Goal: Task Accomplishment & Management: Manage account settings

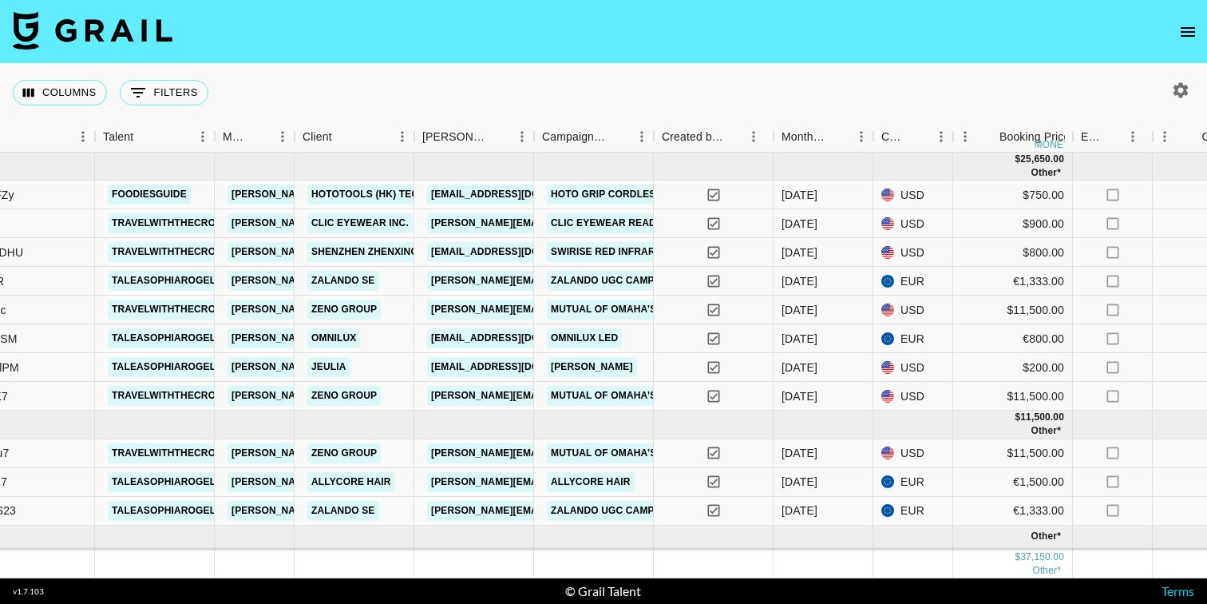
scroll to position [0, 234]
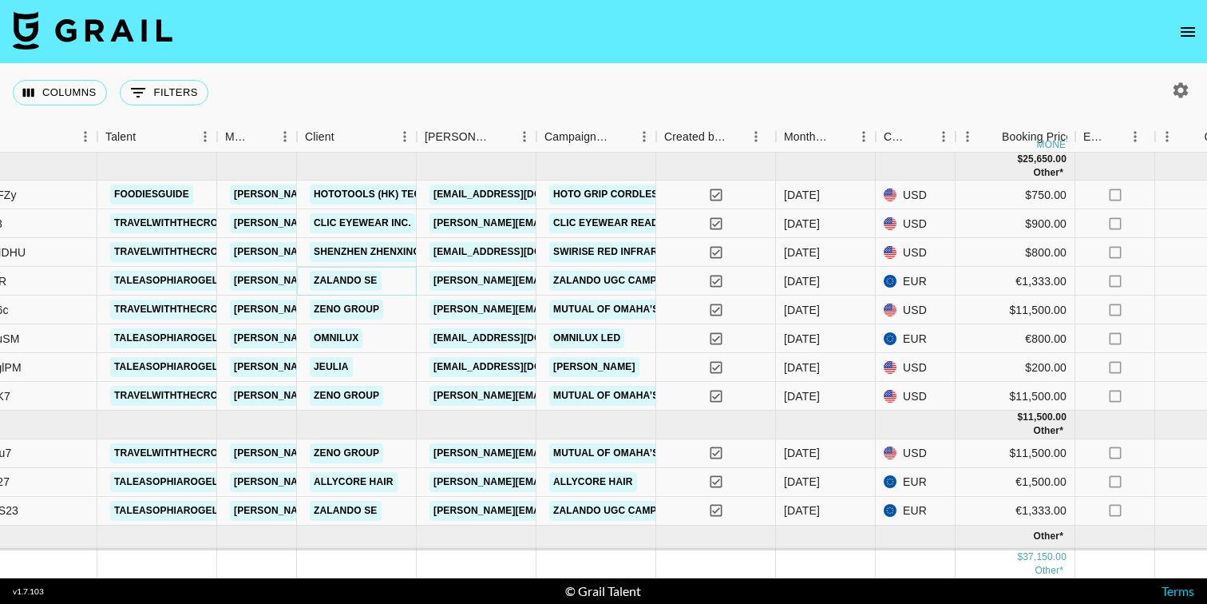
click at [327, 282] on link "Zalando SE" at bounding box center [346, 281] width 72 height 20
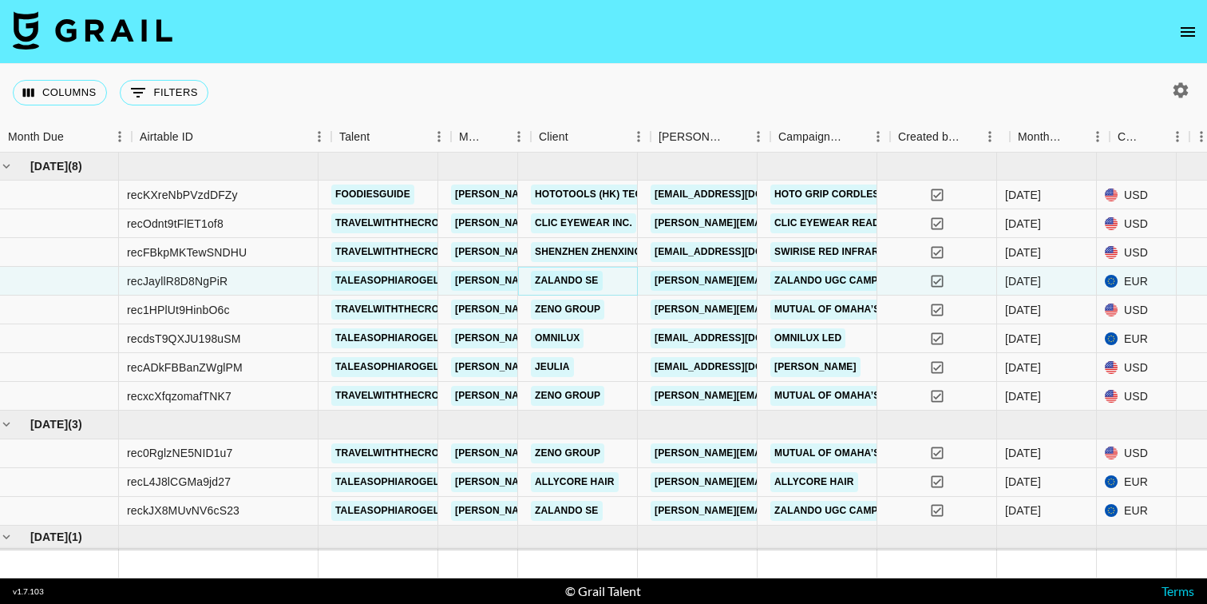
scroll to position [0, 0]
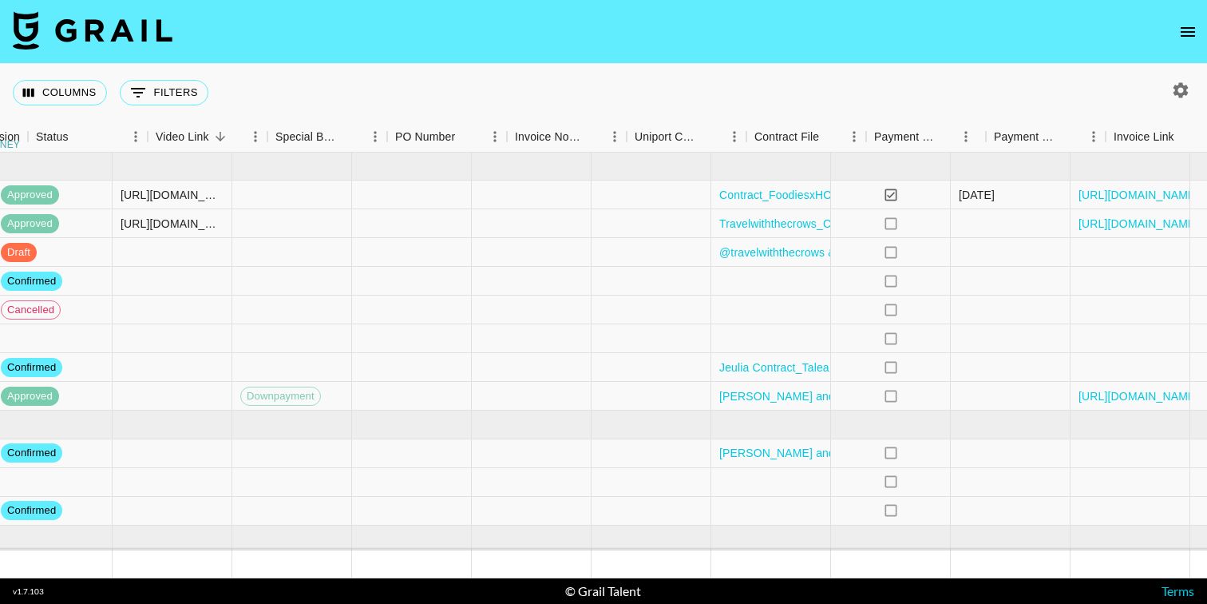
scroll to position [0, 1564]
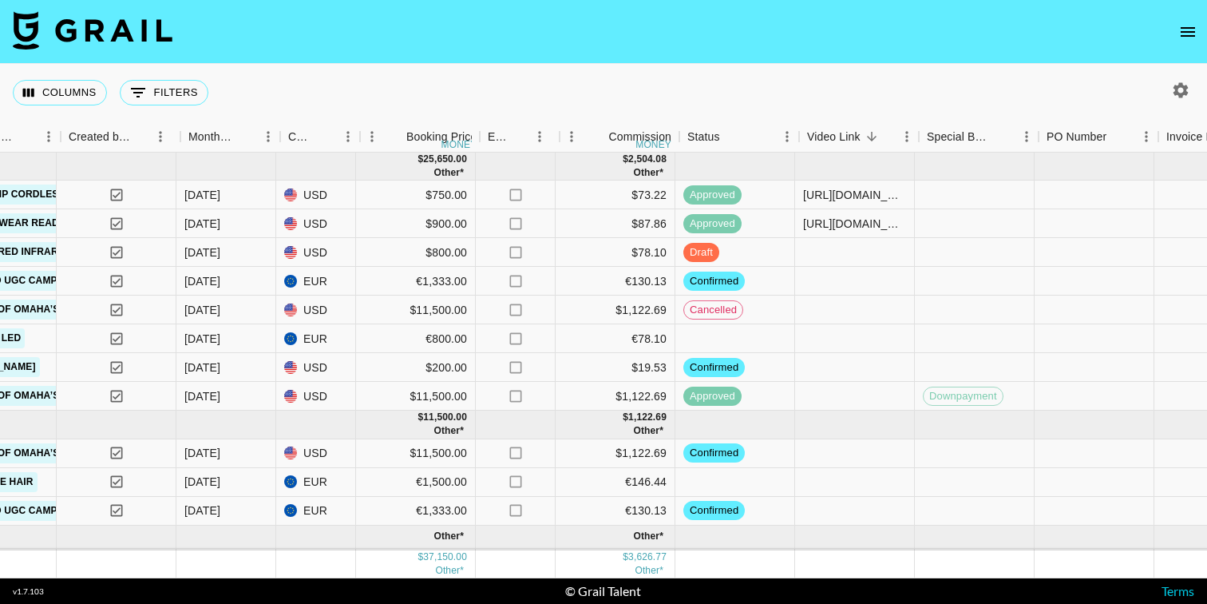
scroll to position [0, 841]
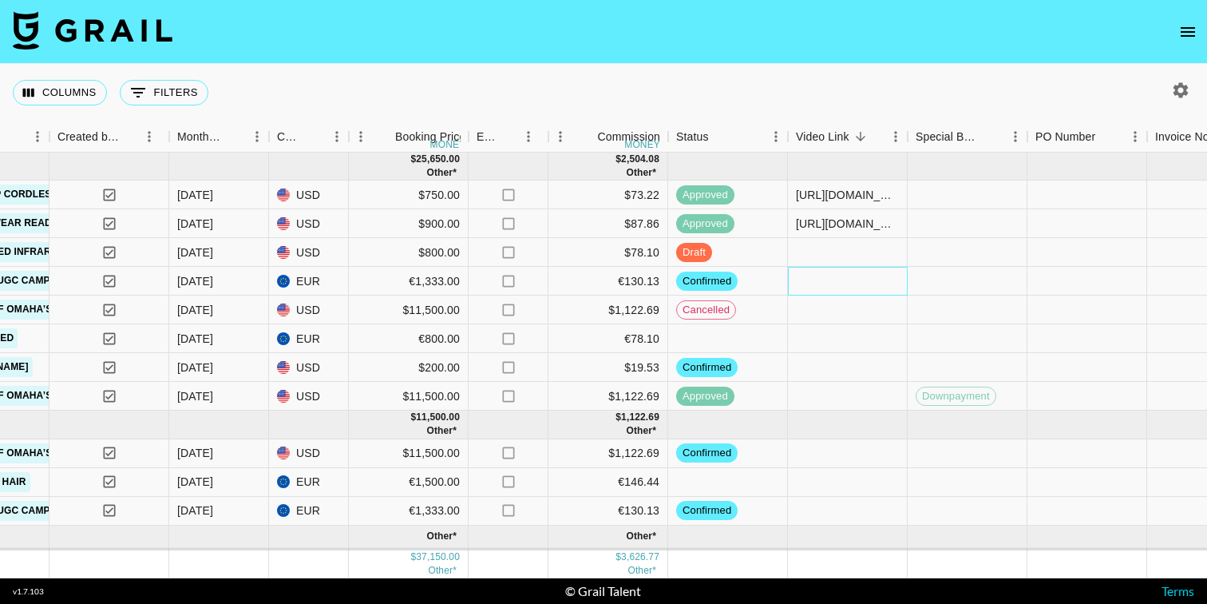
click at [814, 286] on div at bounding box center [848, 281] width 120 height 29
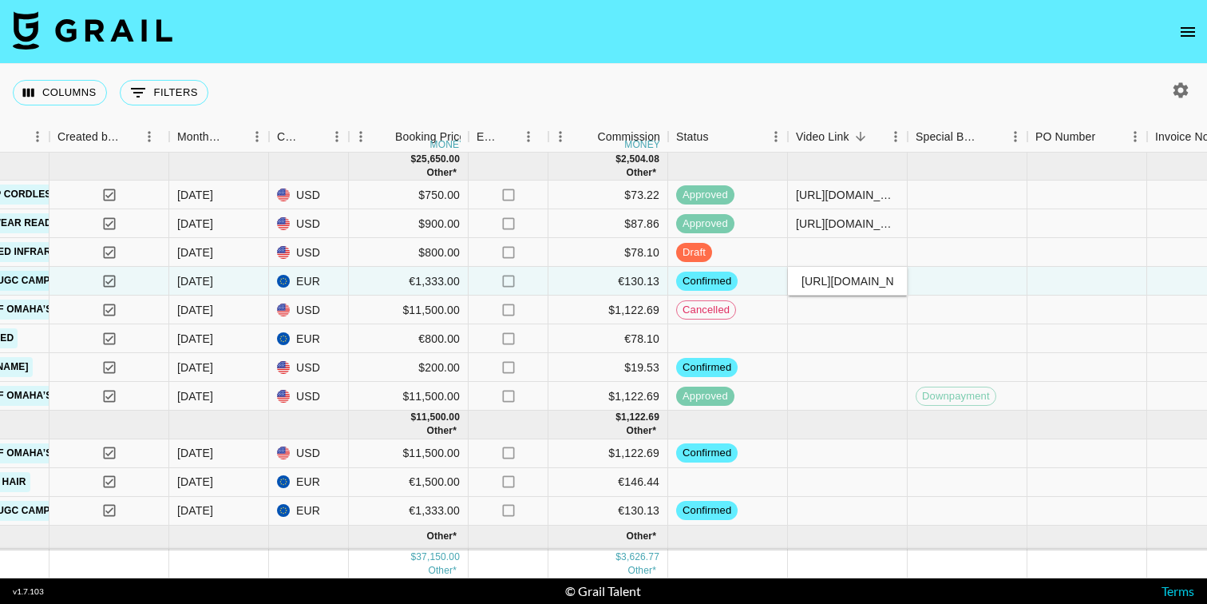
scroll to position [0, 137]
type input "[URL][DOMAIN_NAME]"
click at [870, 320] on div at bounding box center [848, 309] width 120 height 29
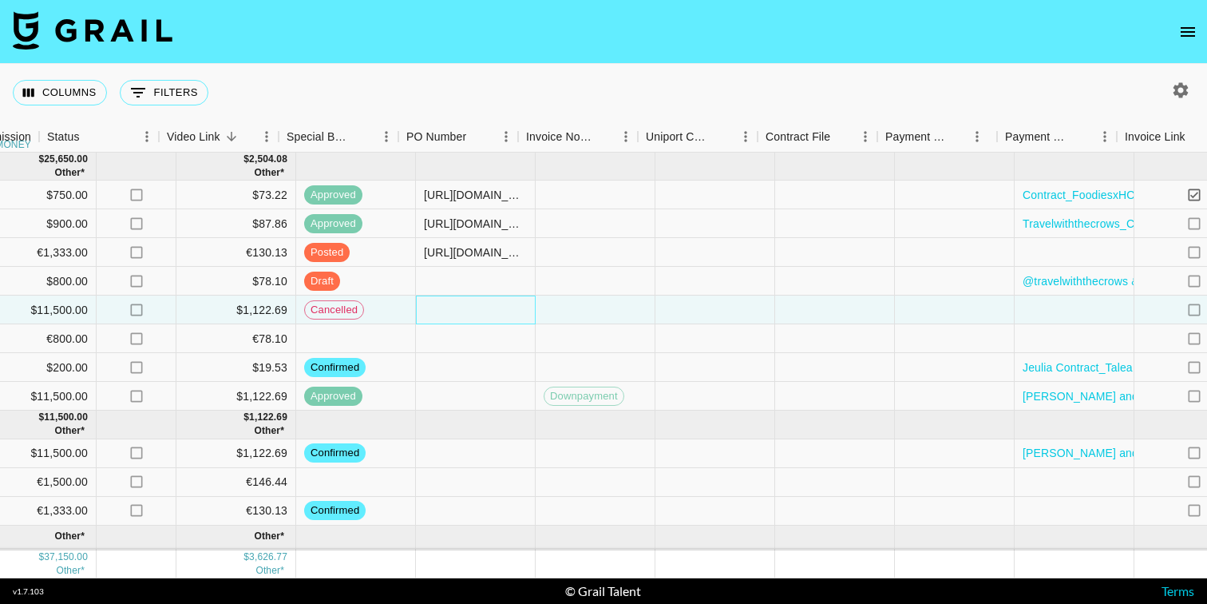
scroll to position [0, 1564]
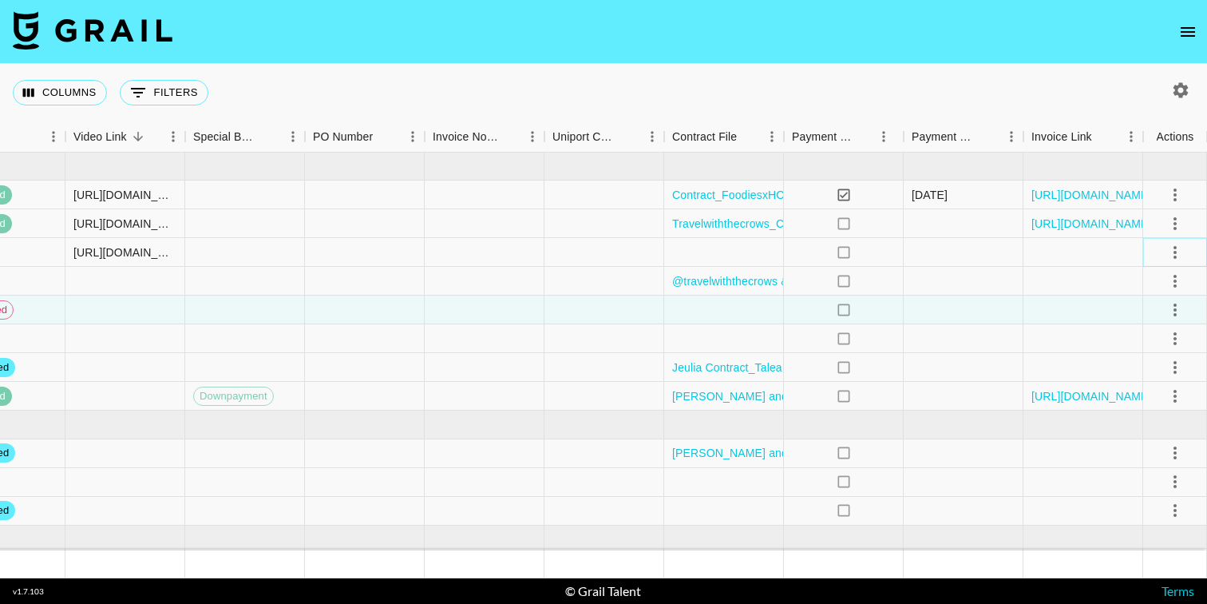
click at [1177, 252] on icon "select merge strategy" at bounding box center [1175, 252] width 19 height 19
click at [1141, 398] on div "Approve" at bounding box center [1140, 401] width 49 height 19
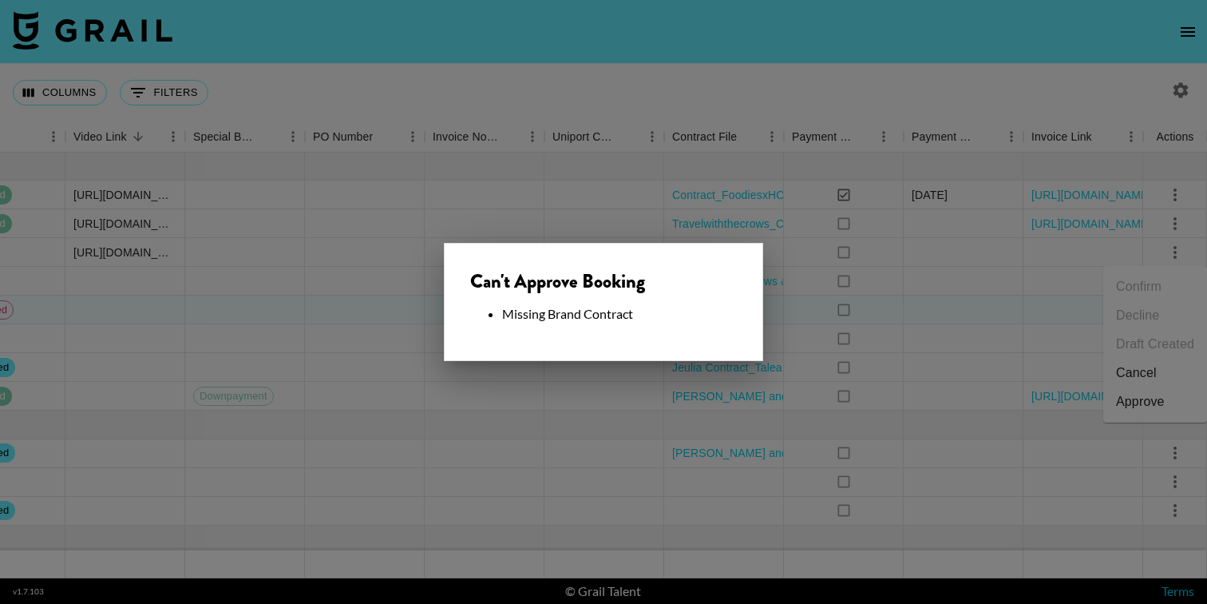
click at [557, 386] on div at bounding box center [603, 302] width 1207 height 604
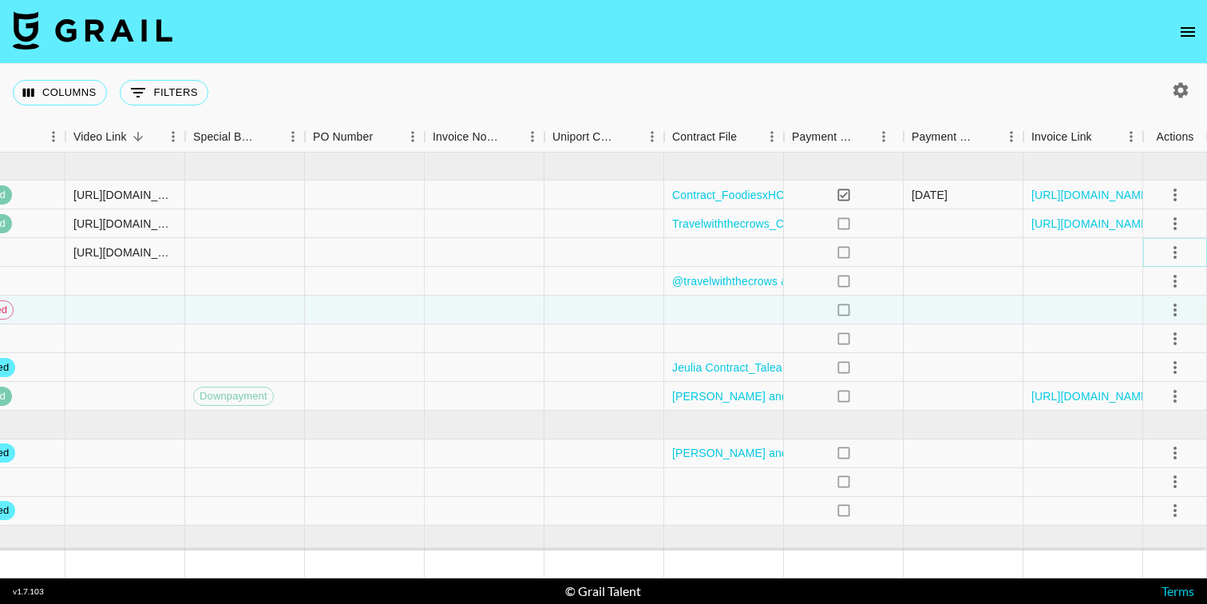
click at [1180, 253] on icon "select merge strategy" at bounding box center [1175, 252] width 19 height 19
click at [1160, 401] on div "Approve" at bounding box center [1140, 401] width 49 height 19
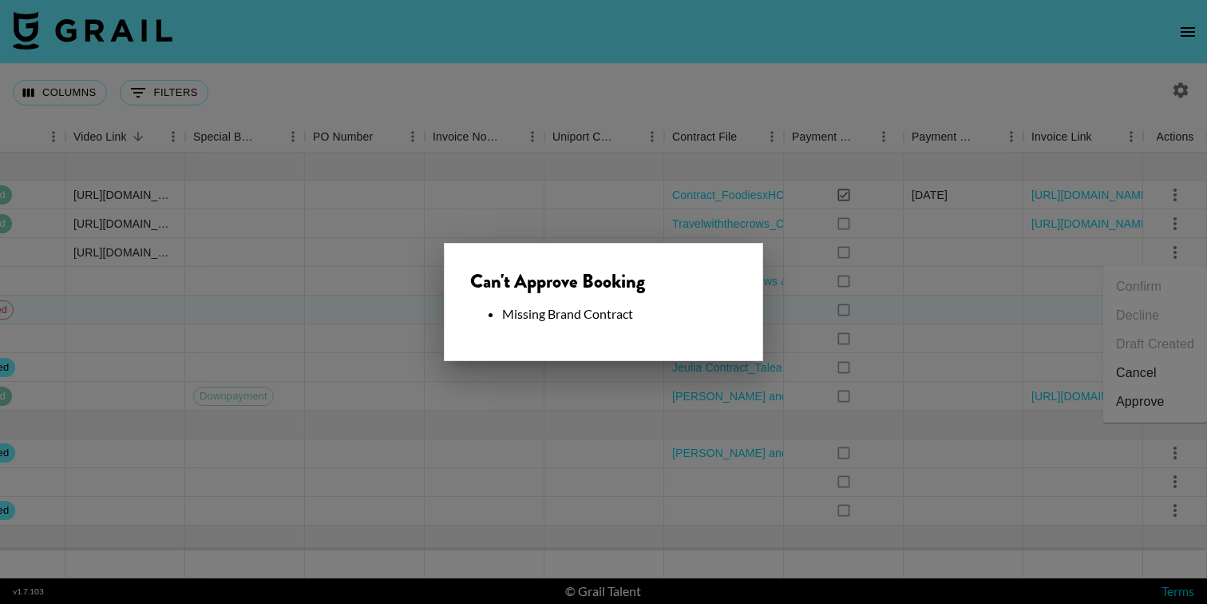
click at [469, 393] on div at bounding box center [603, 302] width 1207 height 604
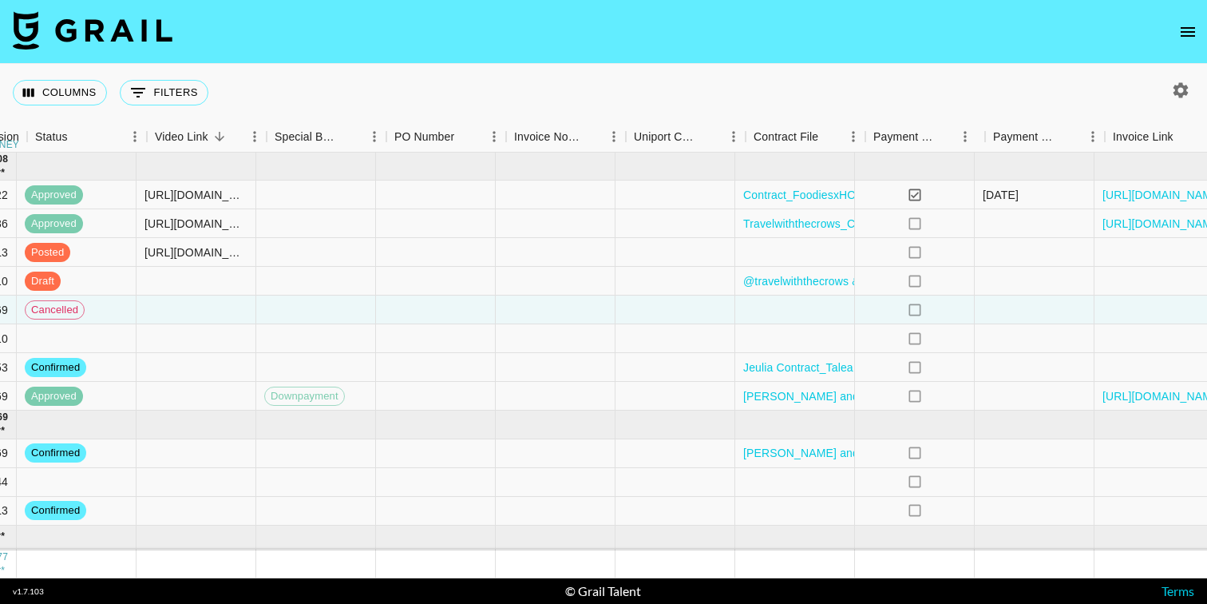
scroll to position [0, 1494]
click at [779, 254] on div at bounding box center [794, 252] width 120 height 29
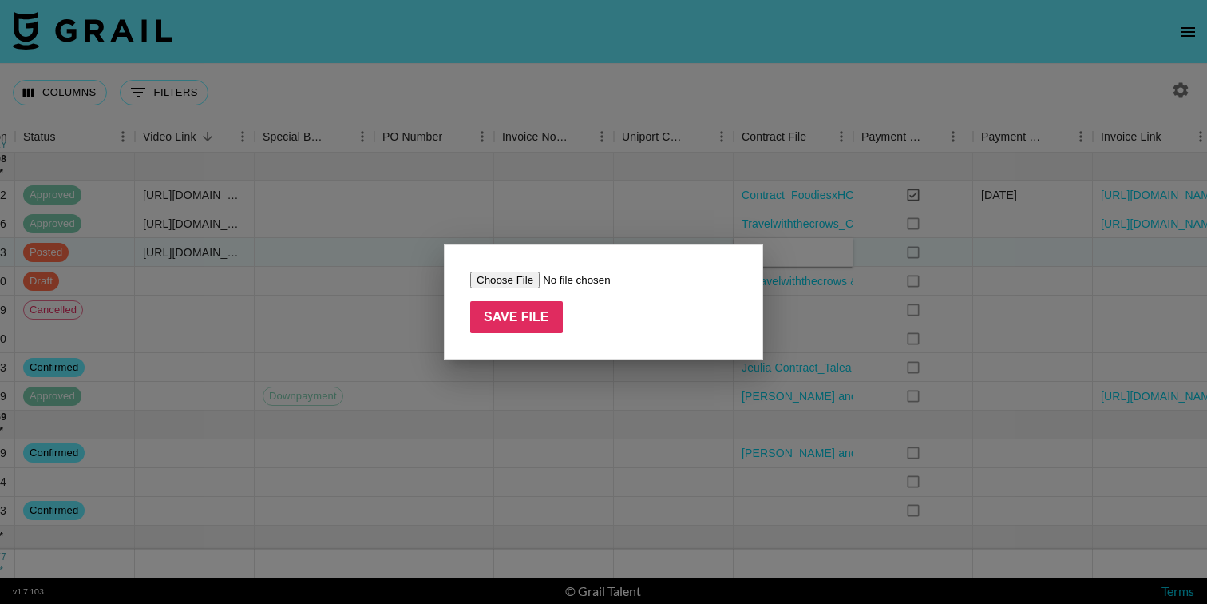
click at [529, 280] on input "file" at bounding box center [571, 280] width 202 height 17
type input "C:\fakepath\Contract Zalando_Talea [PERSON_NAME].pdf"
click at [506, 319] on input "Save File" at bounding box center [516, 317] width 93 height 32
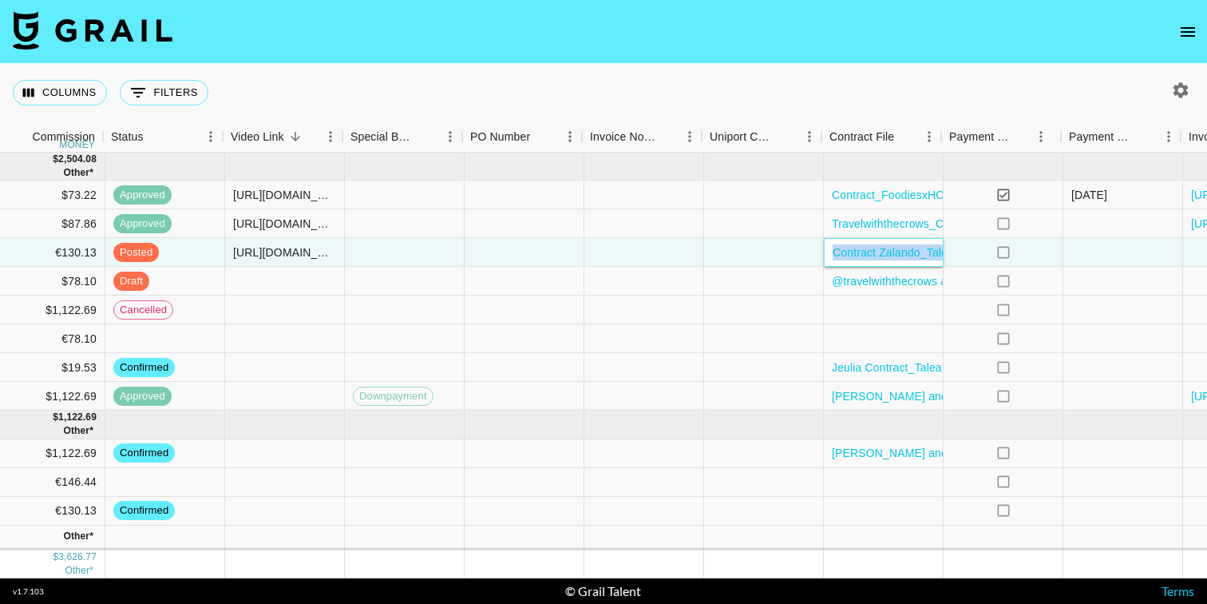
scroll to position [0, 1402]
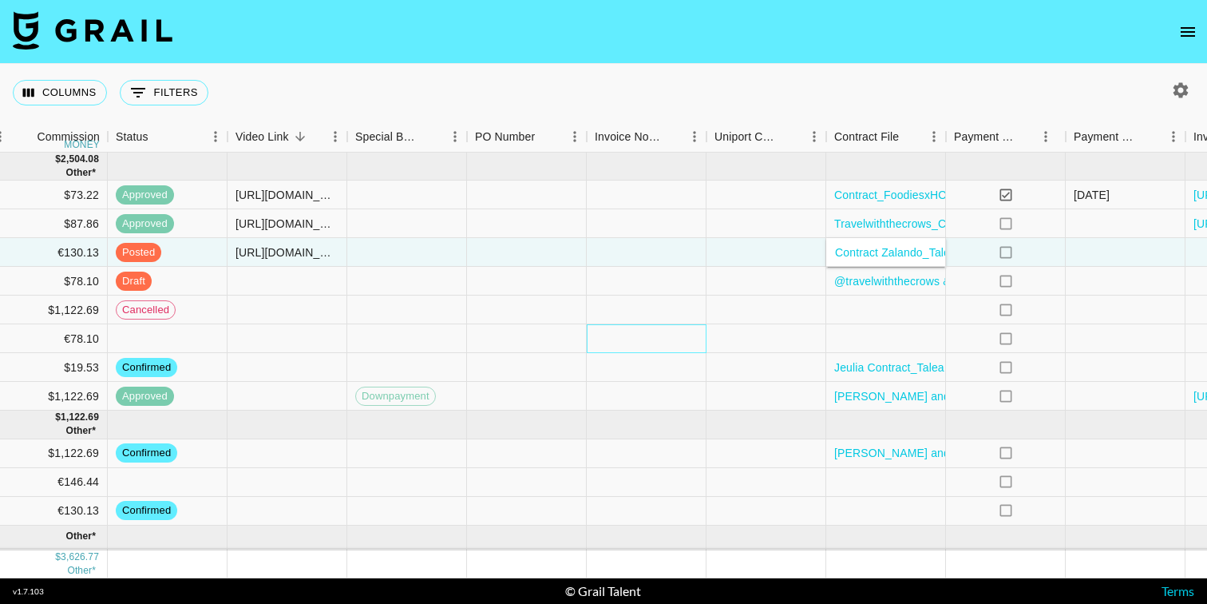
click at [668, 325] on div at bounding box center [647, 338] width 120 height 29
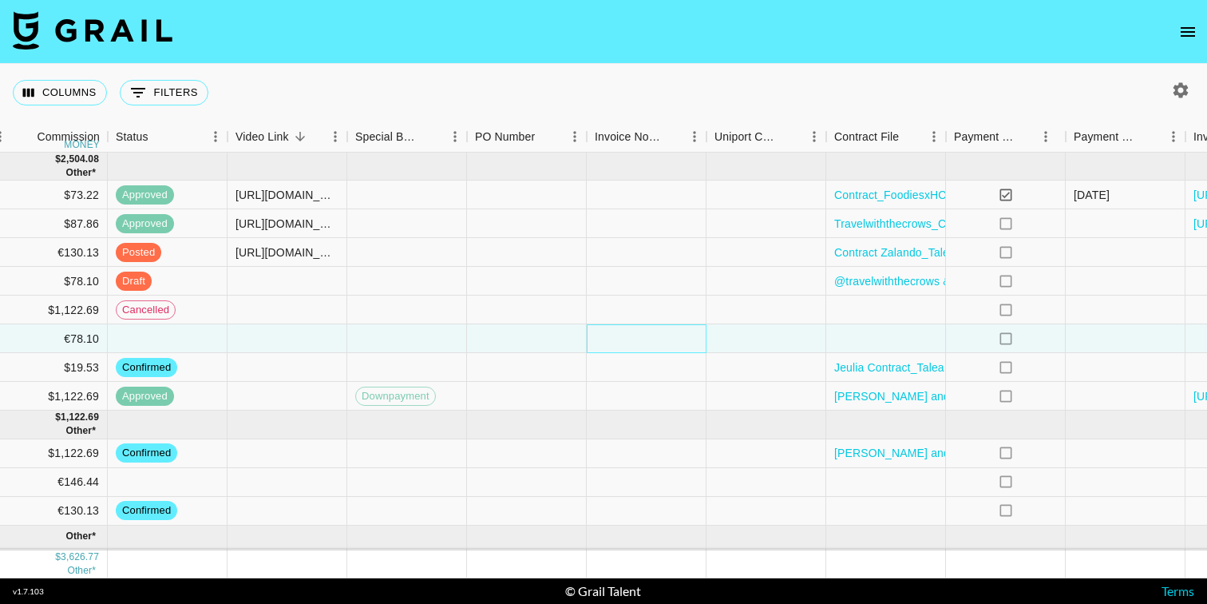
scroll to position [0, 1564]
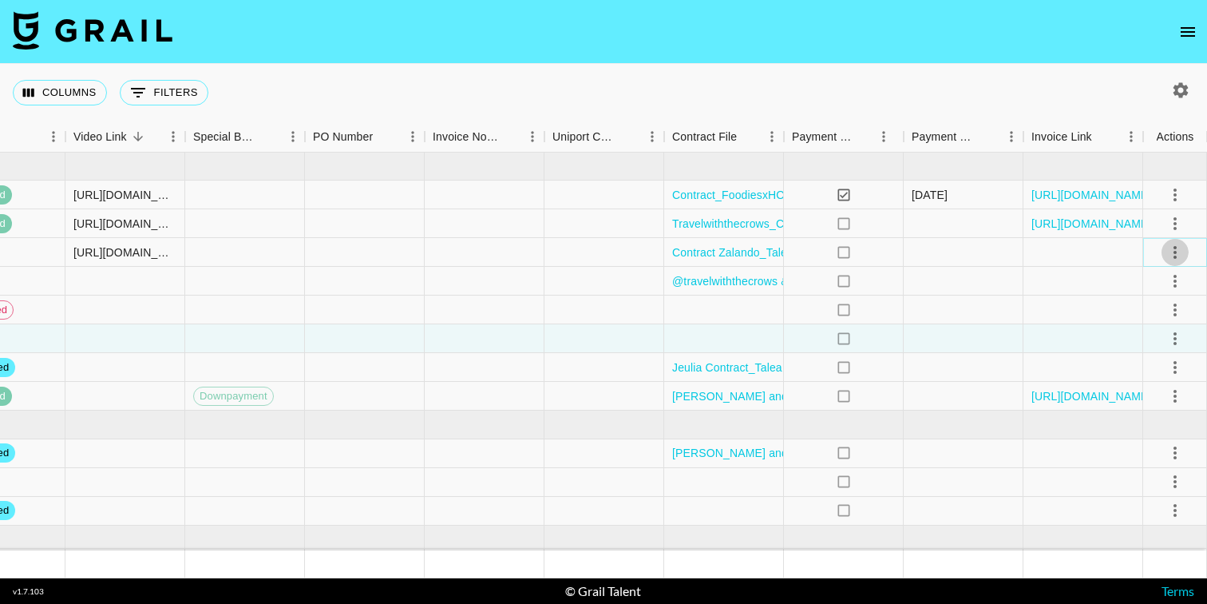
click at [1184, 253] on icon "select merge strategy" at bounding box center [1175, 252] width 19 height 19
click at [1126, 404] on div "Approve" at bounding box center [1140, 401] width 49 height 19
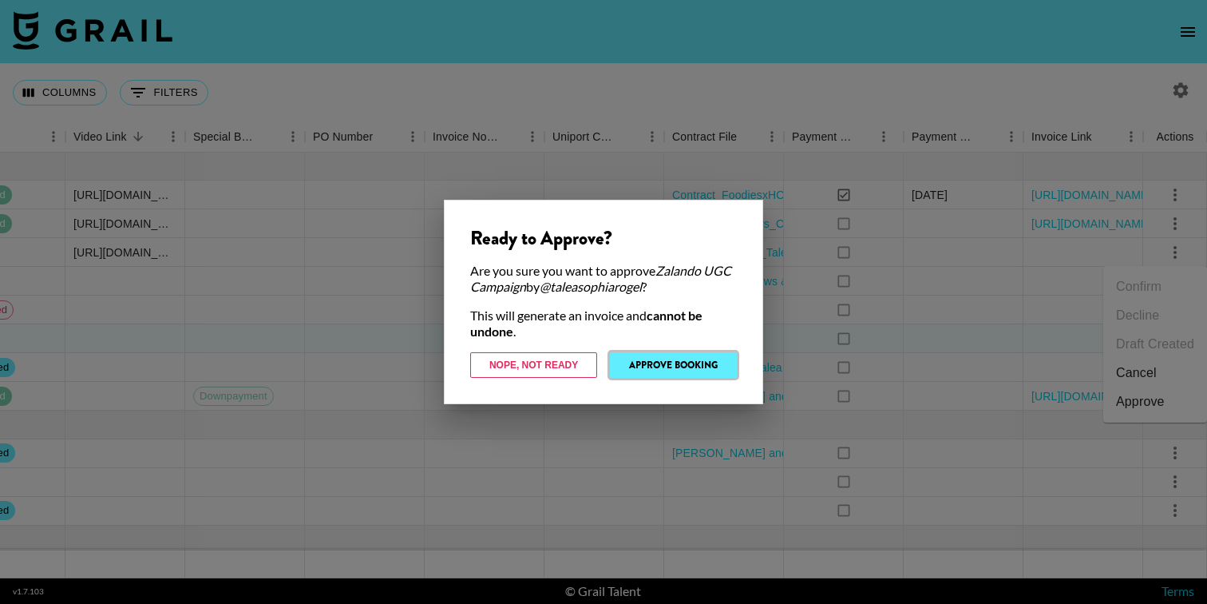
click at [685, 367] on button "Approve Booking" at bounding box center [673, 365] width 127 height 26
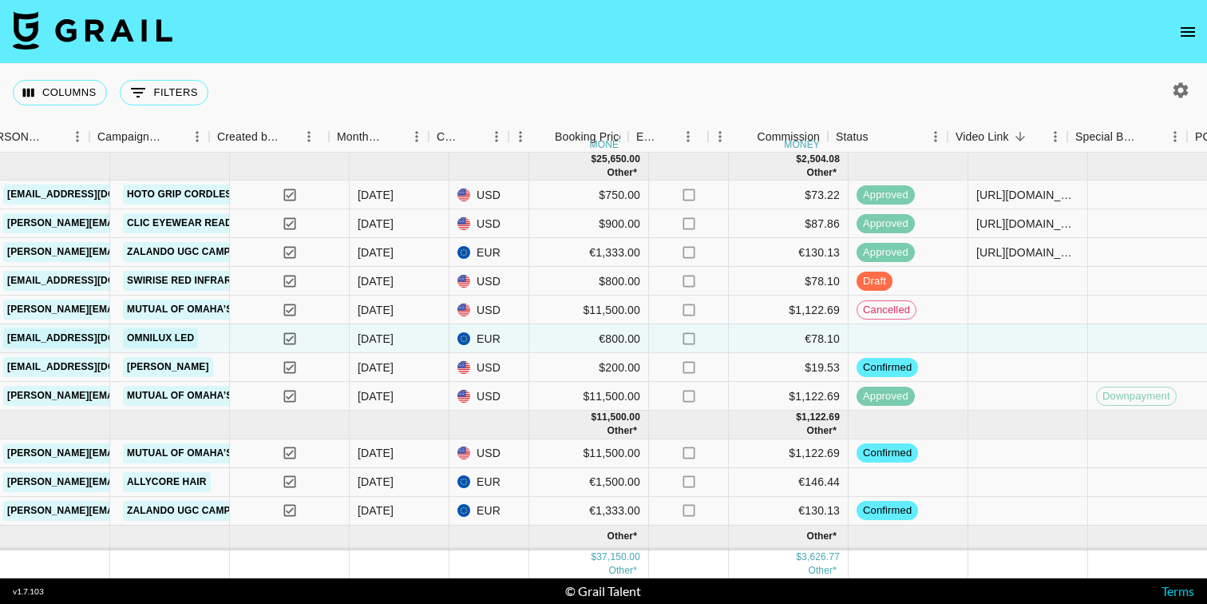
scroll to position [0, 645]
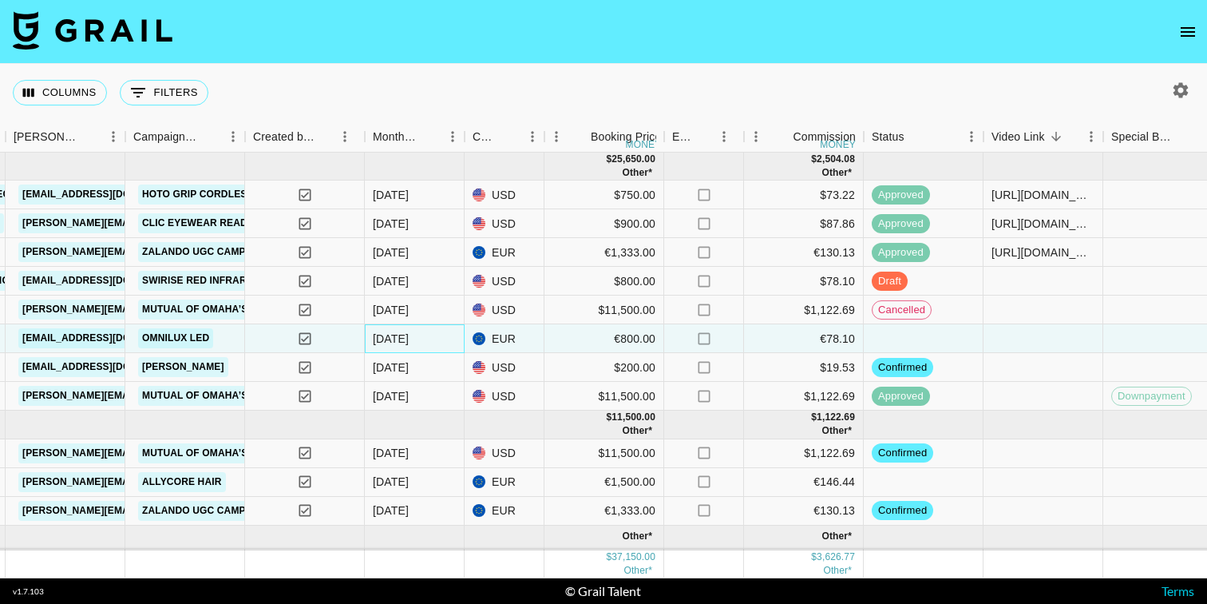
click at [396, 341] on div "[DATE]" at bounding box center [391, 339] width 36 height 16
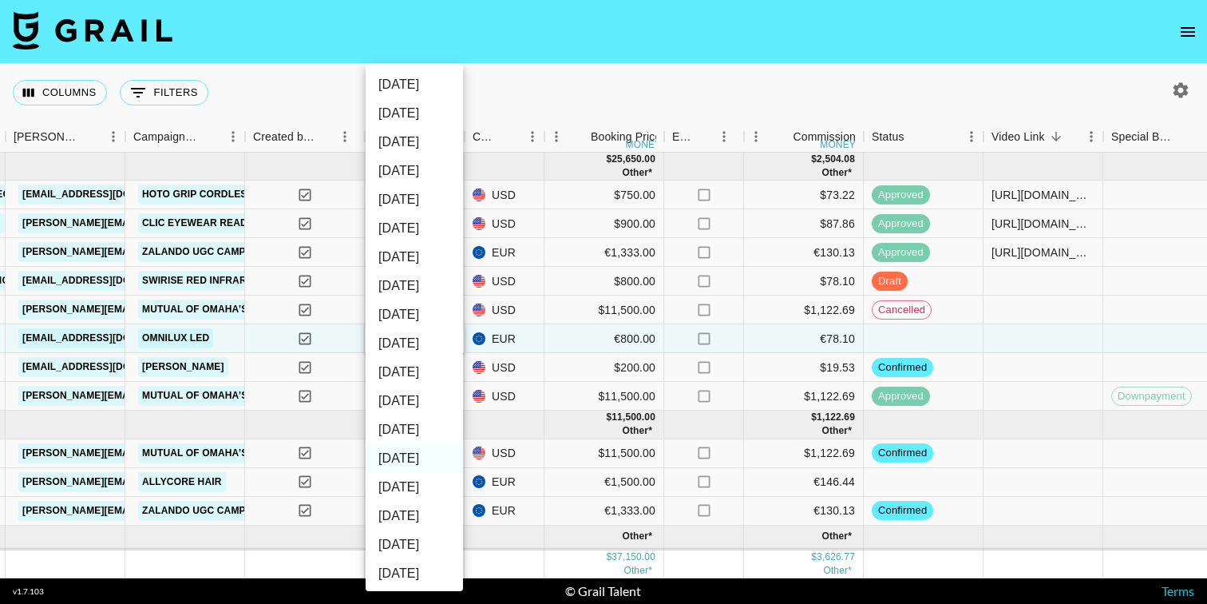
click at [402, 420] on li "[DATE]" at bounding box center [414, 429] width 97 height 29
type input "[DATE]"
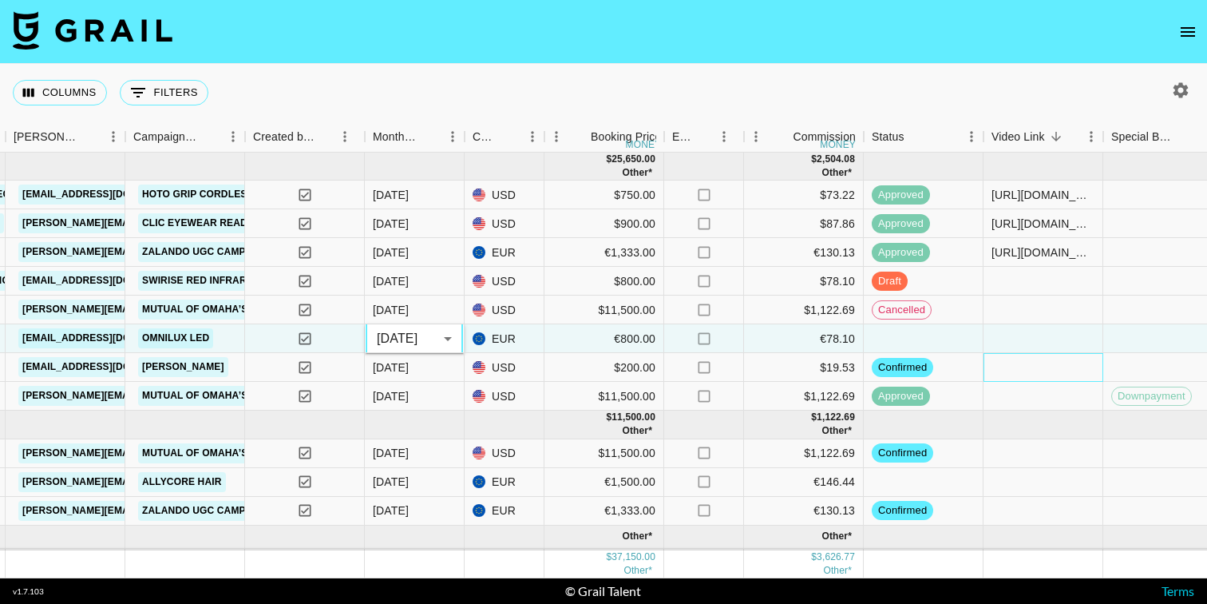
click at [997, 374] on div at bounding box center [1044, 367] width 120 height 29
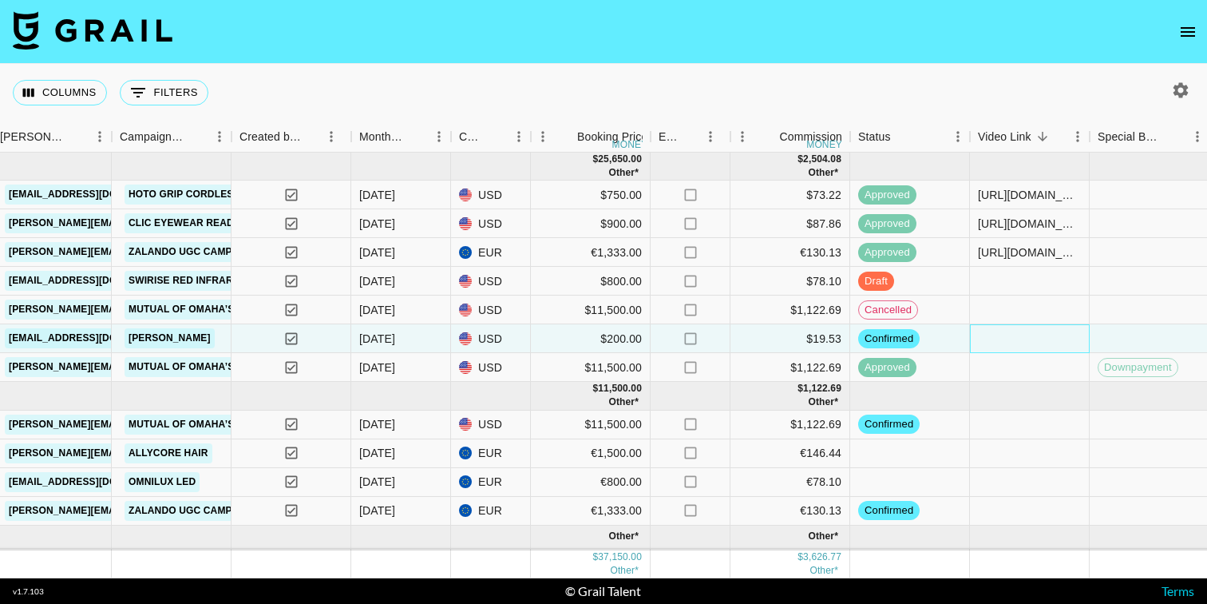
scroll to position [0, 637]
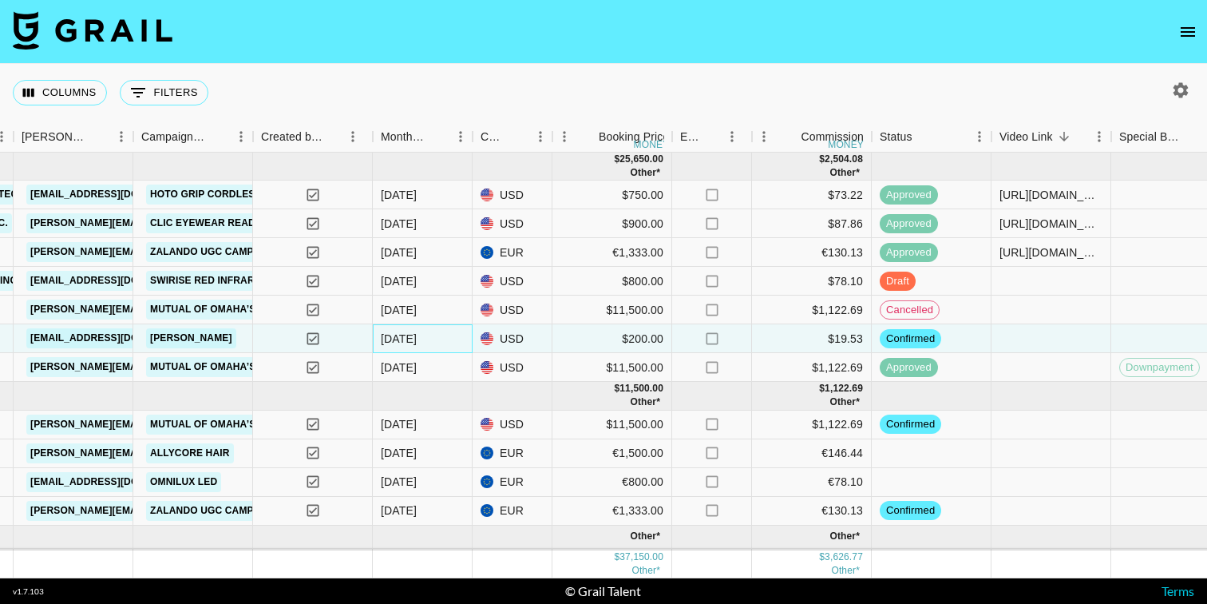
click at [390, 339] on div "[DATE]" at bounding box center [399, 339] width 36 height 16
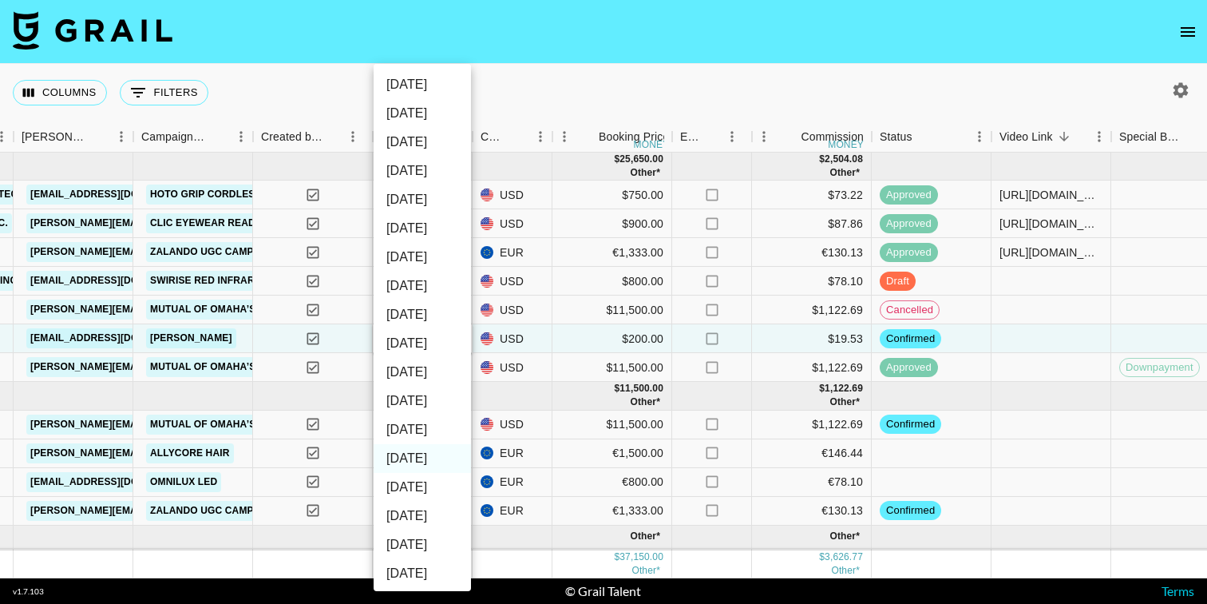
click at [414, 434] on li "[DATE]" at bounding box center [422, 429] width 97 height 29
type input "[DATE]"
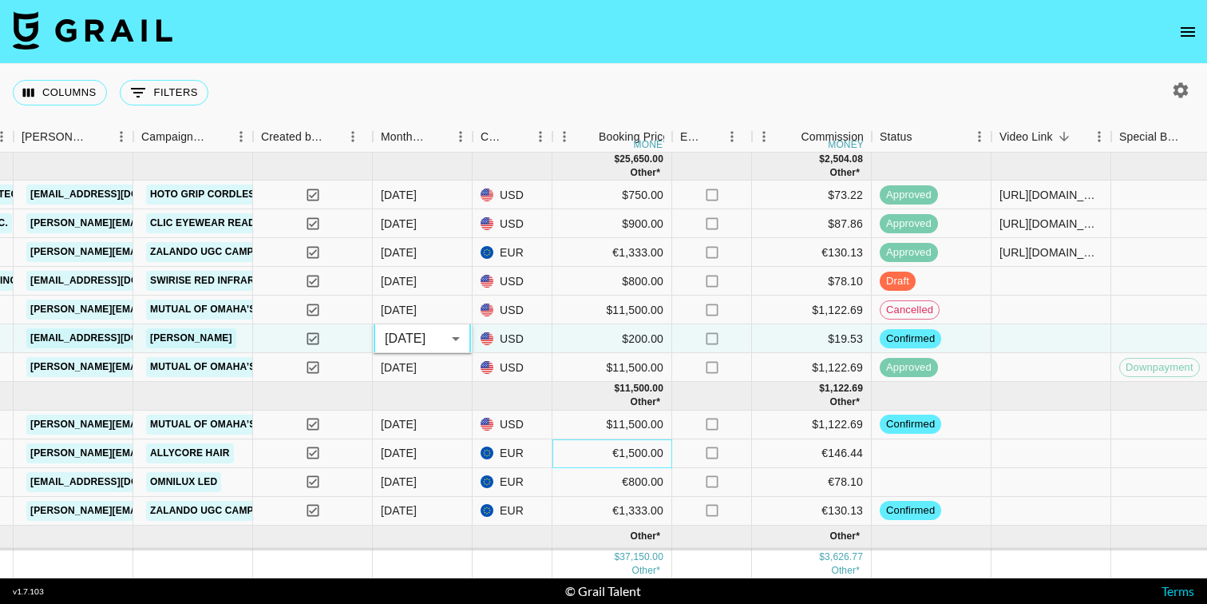
click at [581, 447] on div "€1,500.00" at bounding box center [613, 453] width 120 height 29
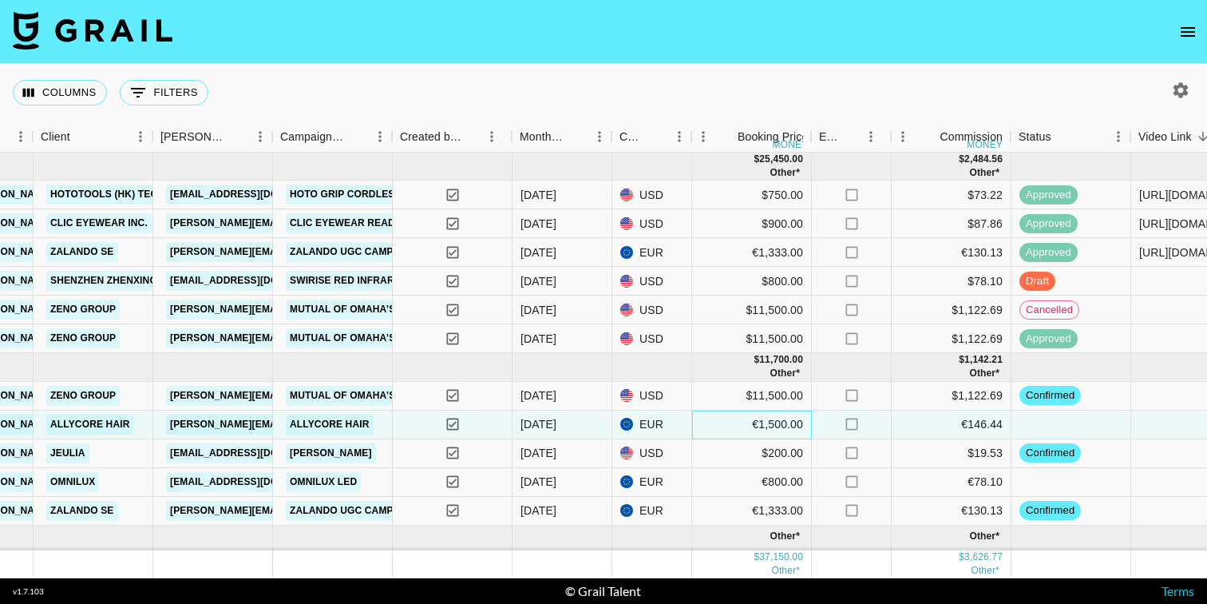
scroll to position [0, 499]
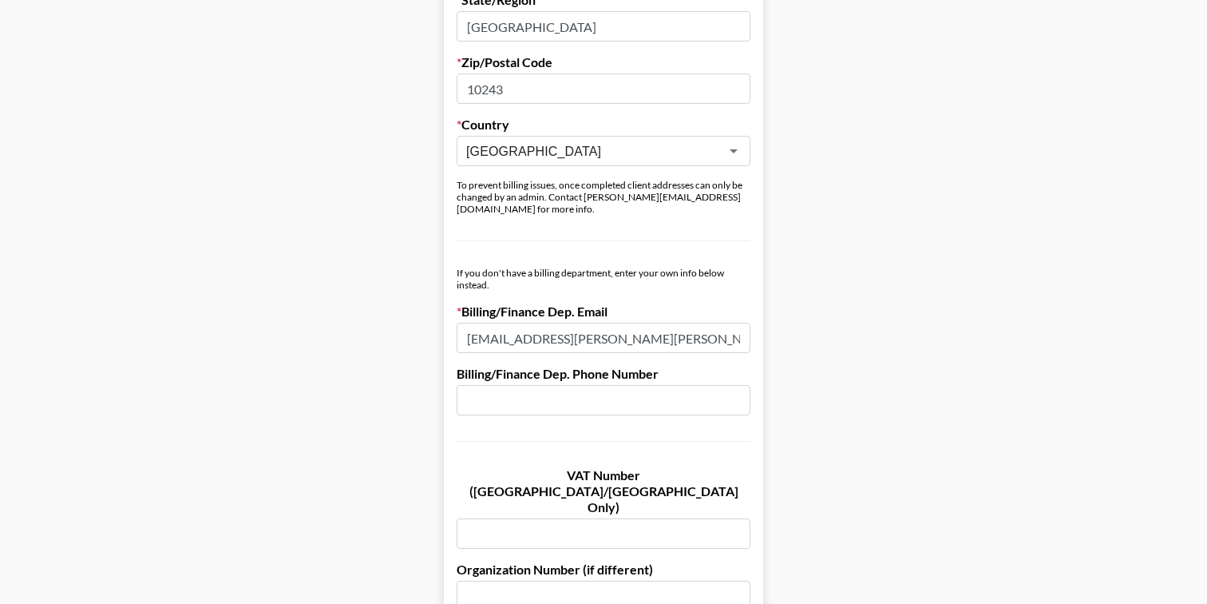
scroll to position [728, 0]
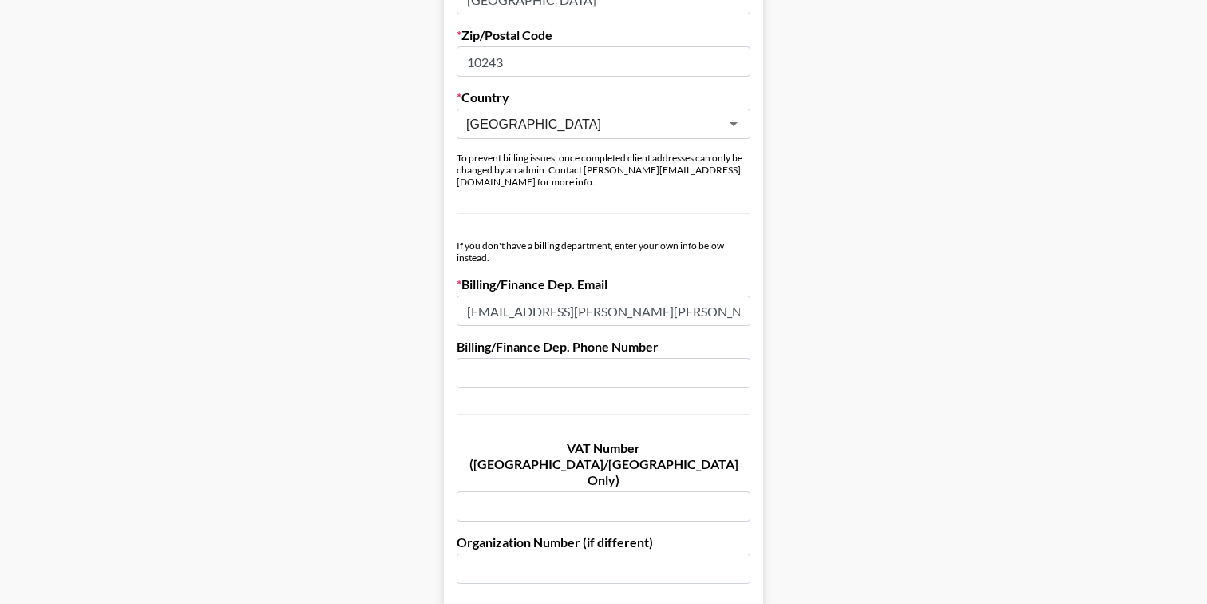
drag, startPoint x: 686, startPoint y: 302, endPoint x: 277, endPoint y: 301, distance: 408.9
click at [277, 301] on main "Send New Client Form to Client Copy Link to Client Form Company Name Zalando SE…" at bounding box center [604, 208] width 1182 height 1694
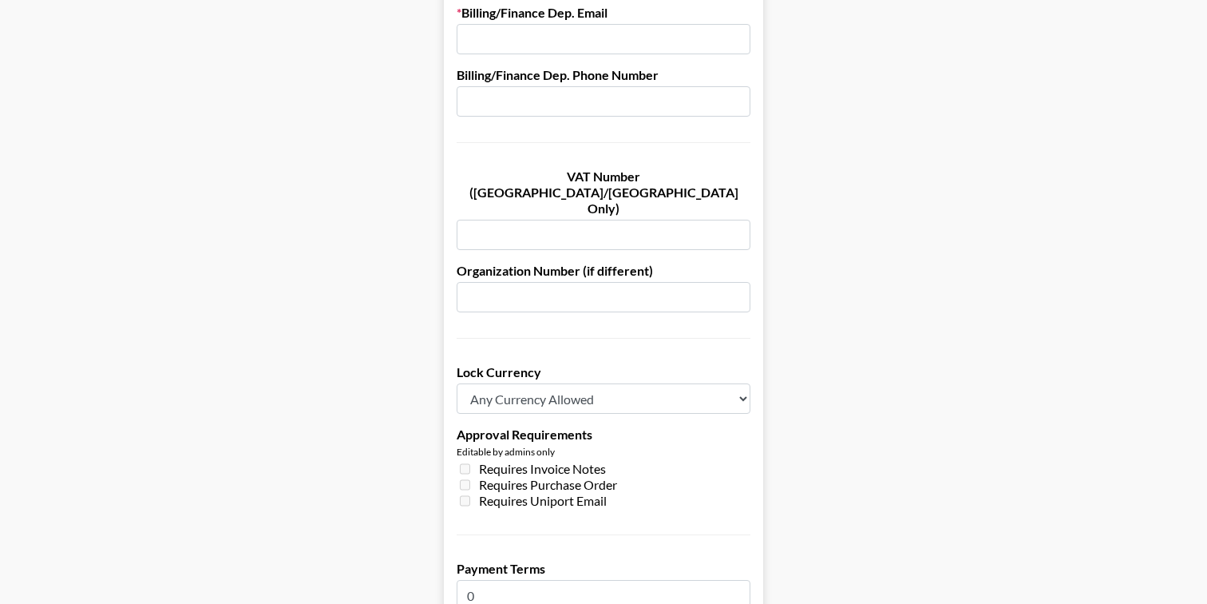
scroll to position [1225, 0]
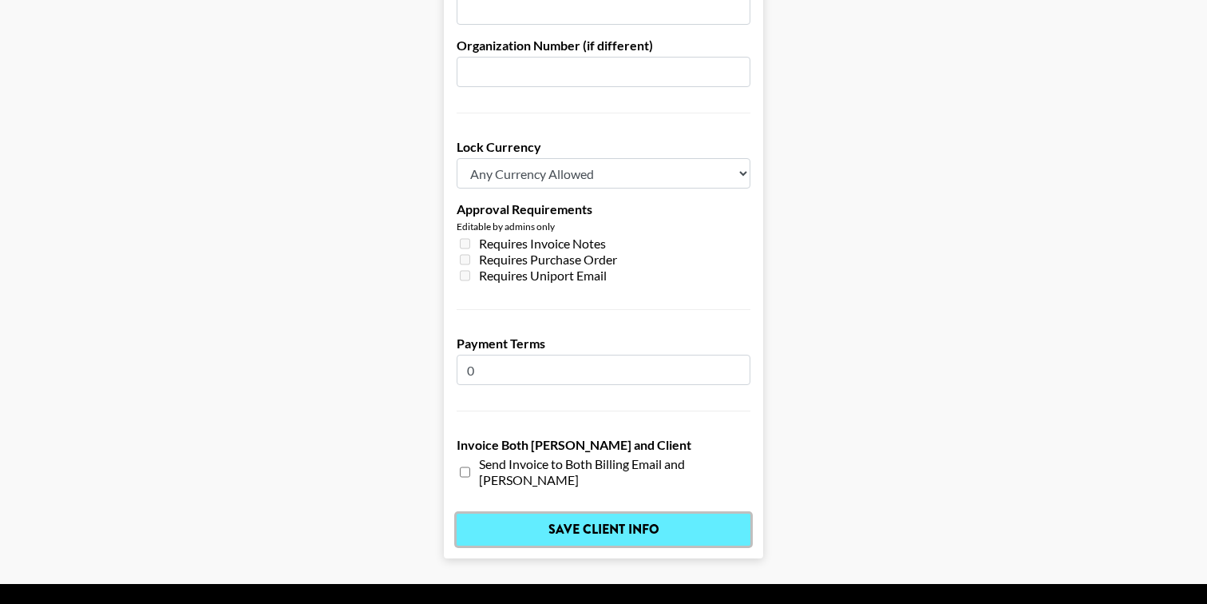
click at [629, 513] on input "Save Client Info" at bounding box center [604, 529] width 294 height 32
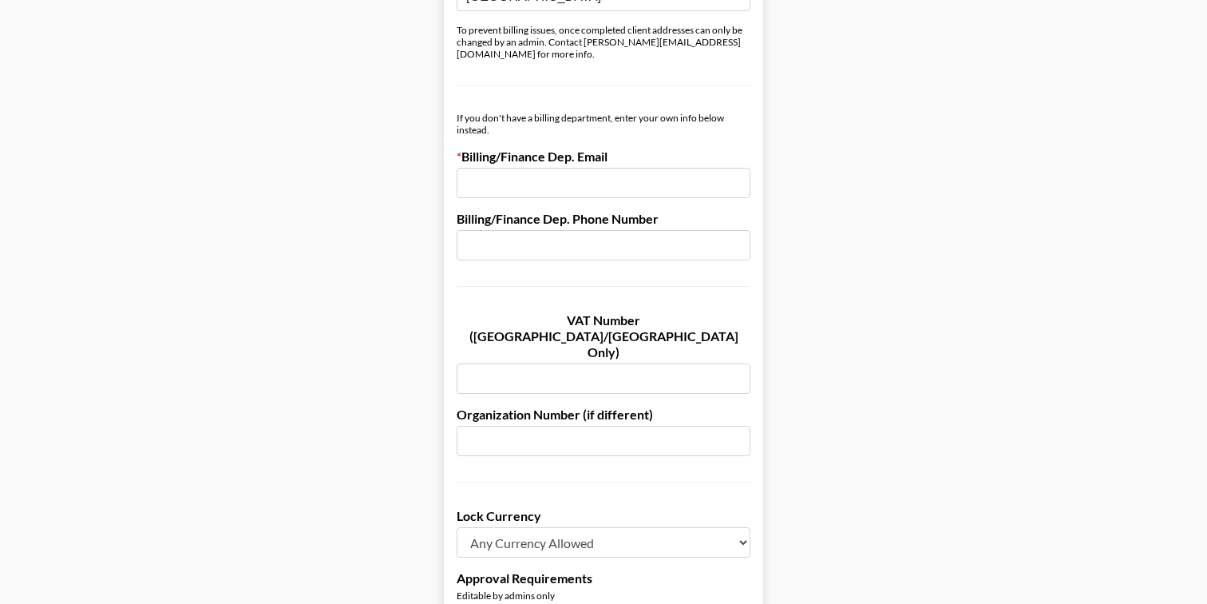
scroll to position [852, 0]
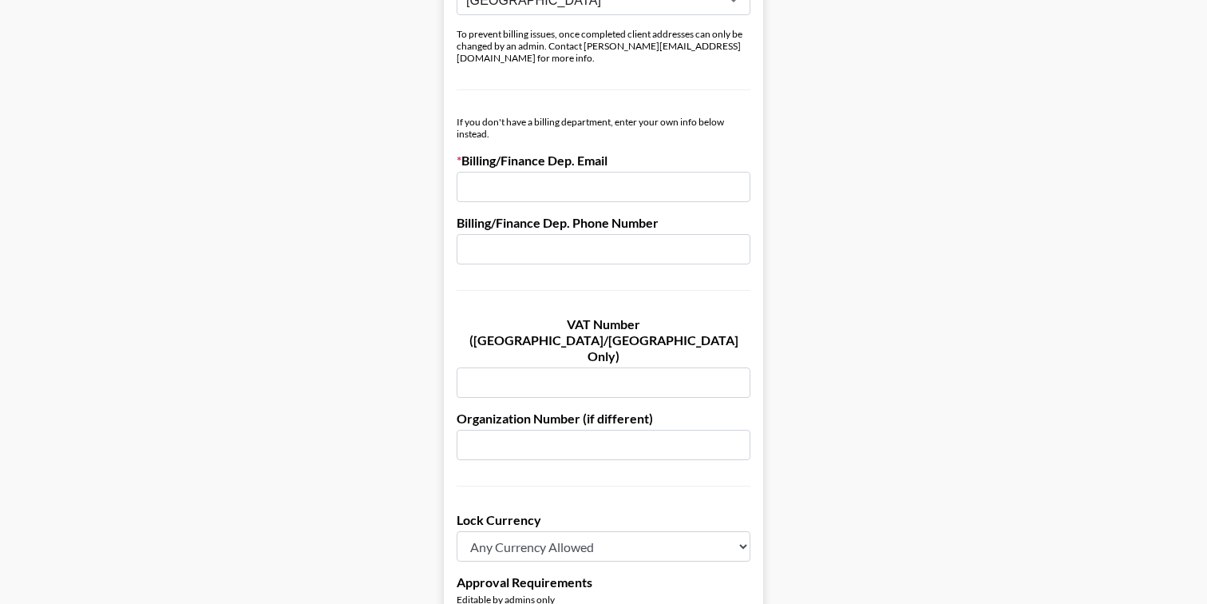
paste input "[URL][DOMAIN_NAME]"
type input "[URL][DOMAIN_NAME]"
click at [720, 177] on input "[EMAIL_ADDRESS][PERSON_NAME][PERSON_NAME][DOMAIN_NAME]" at bounding box center [604, 187] width 294 height 30
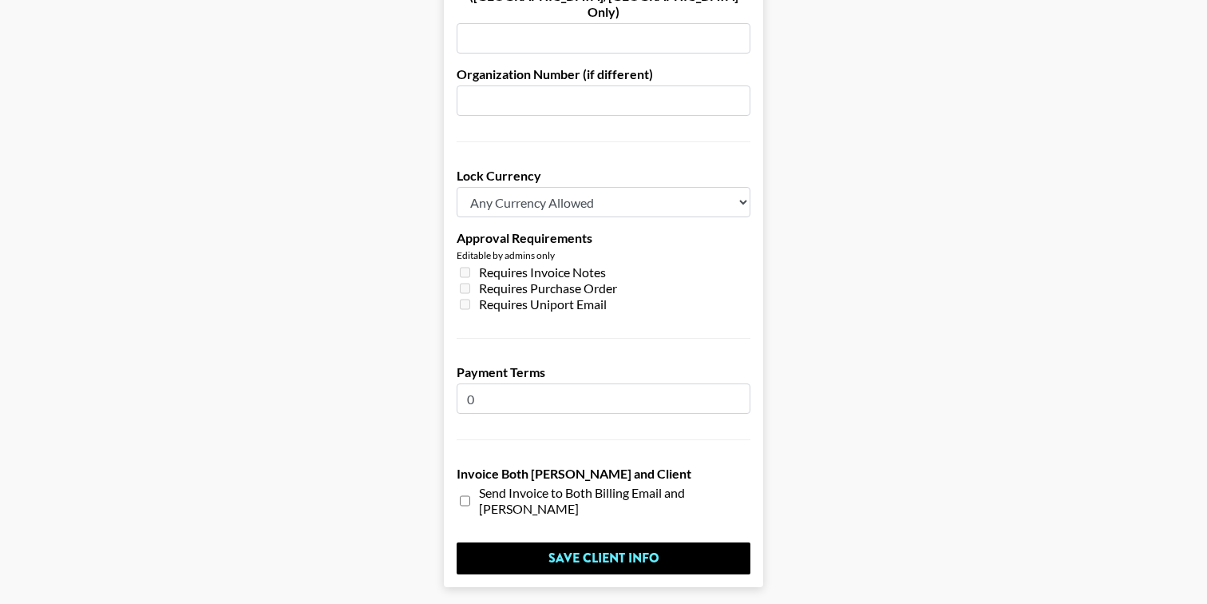
scroll to position [1225, 0]
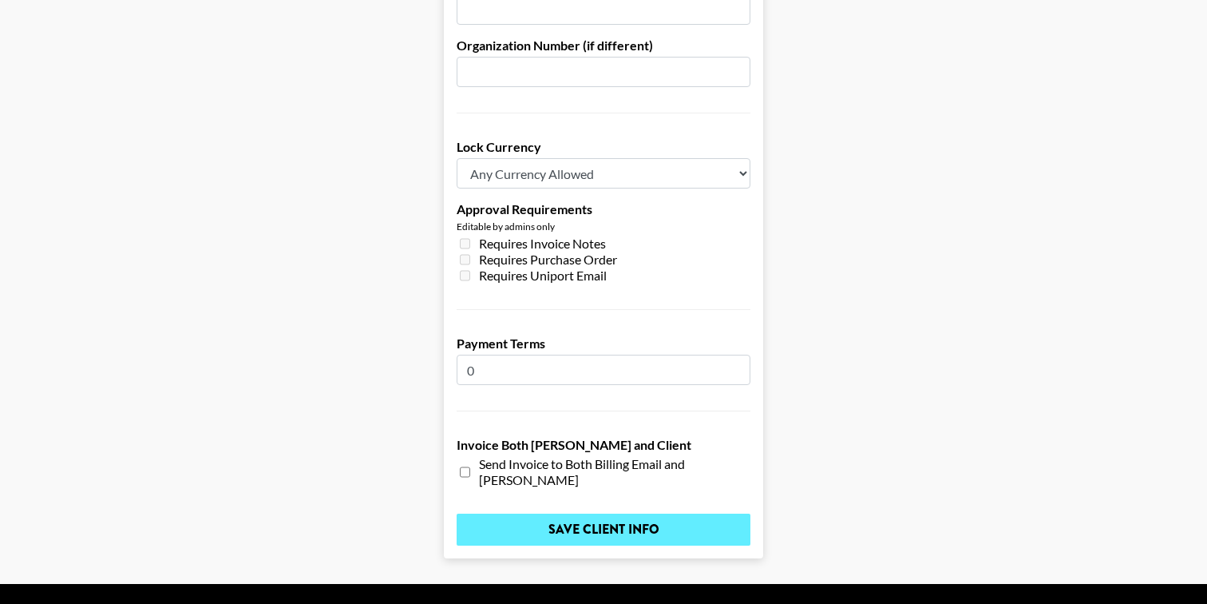
type input "parmida.[PERSON_NAME].[PERSON_NAME]@zalando.d"
click at [624, 513] on input "Save Client Info" at bounding box center [604, 529] width 294 height 32
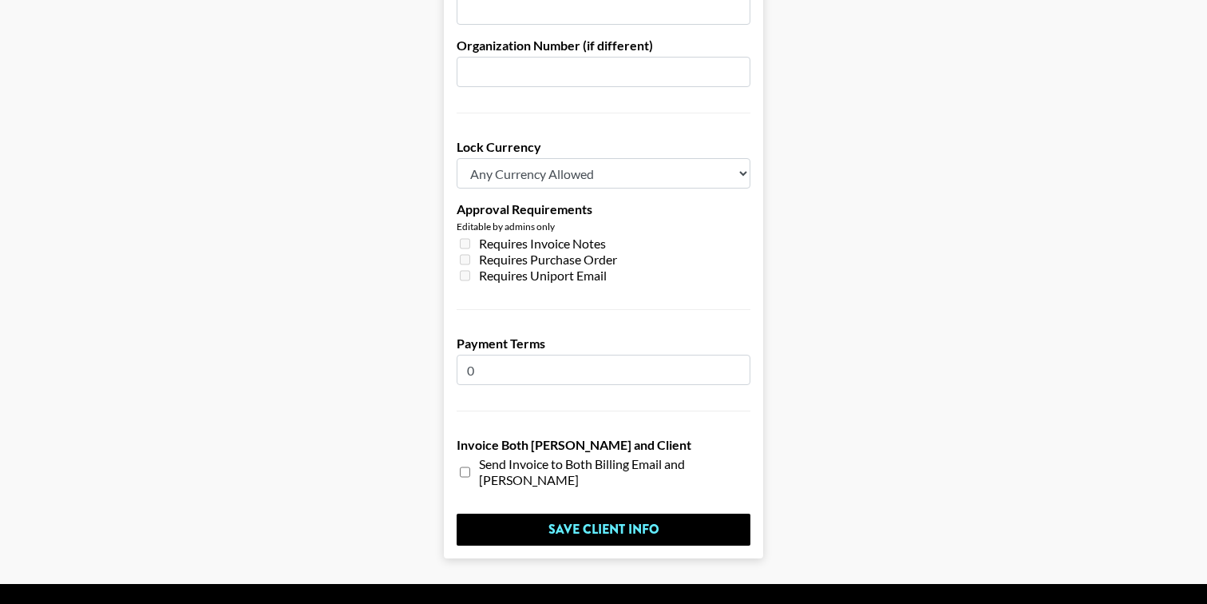
scroll to position [0, 0]
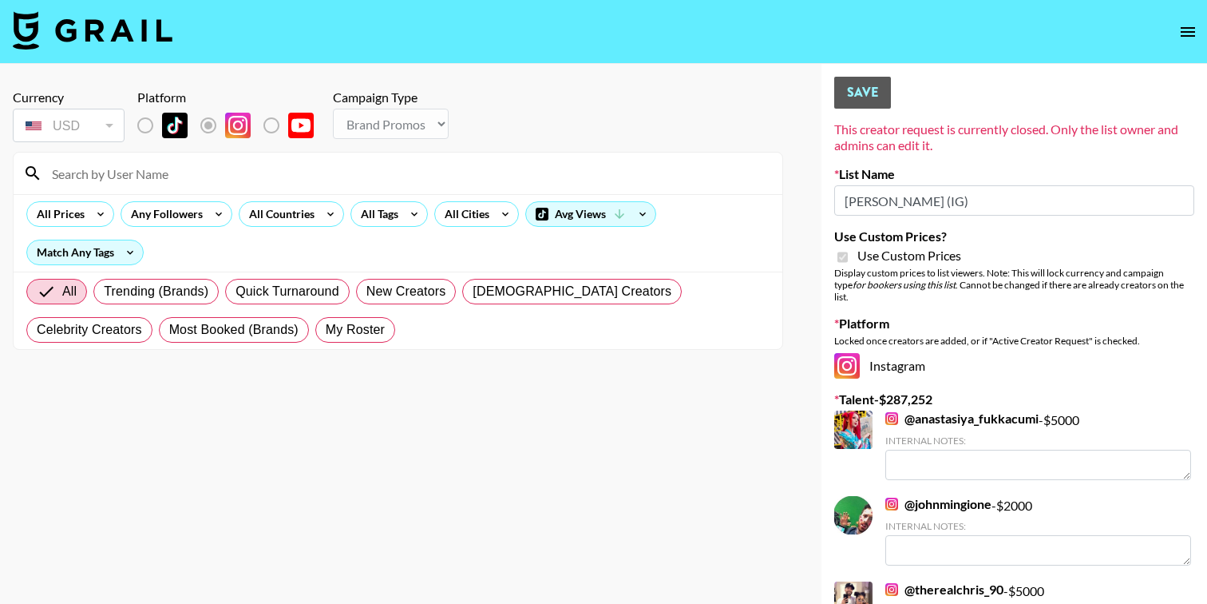
select select "Brand"
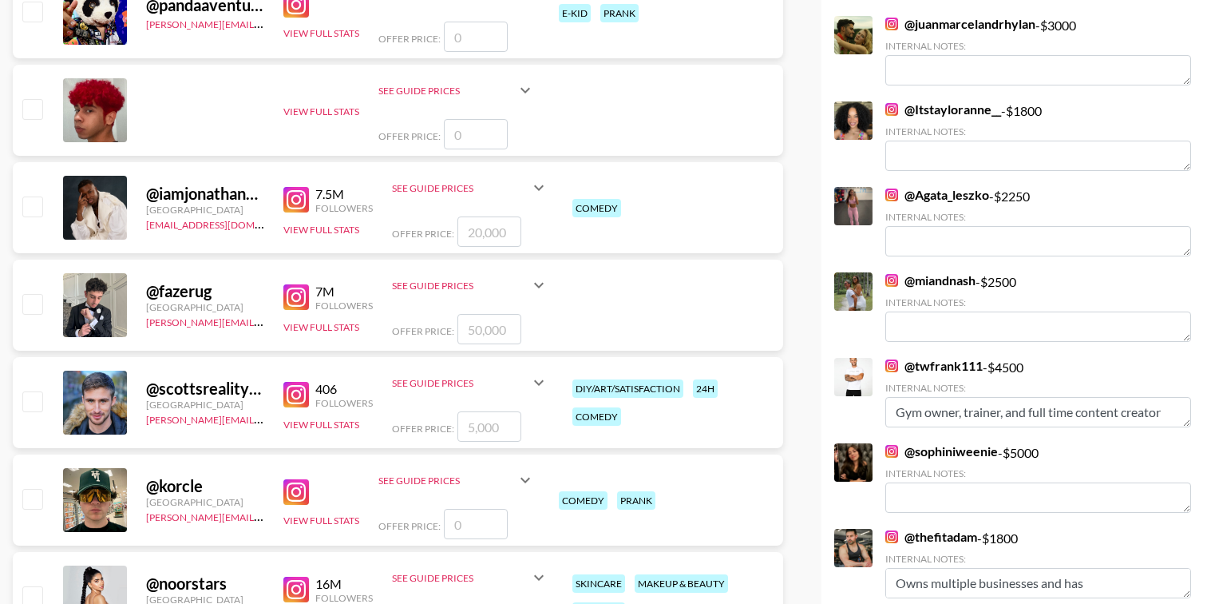
scroll to position [3129, 0]
